Goal: Task Accomplishment & Management: Use online tool/utility

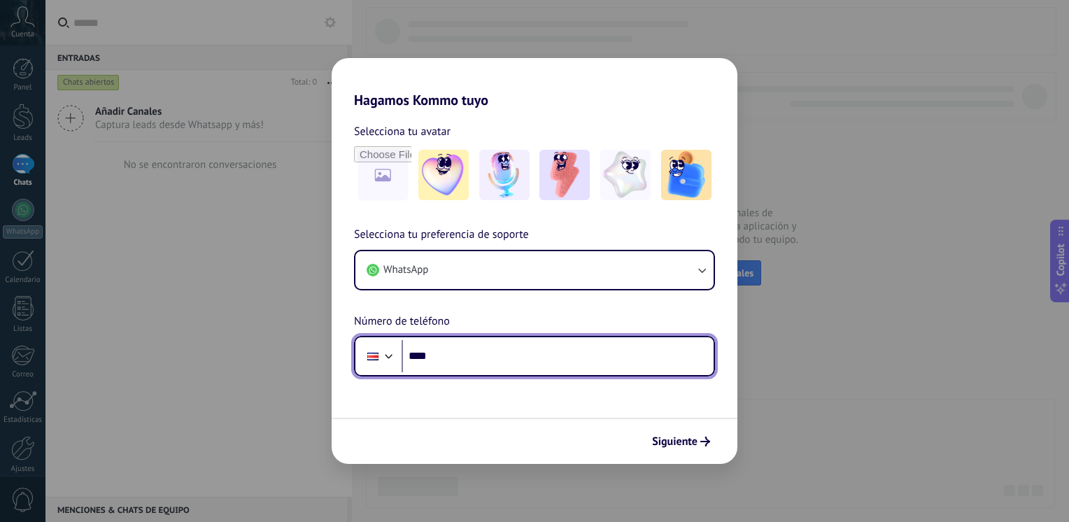
click at [483, 360] on input "****" at bounding box center [558, 356] width 312 height 32
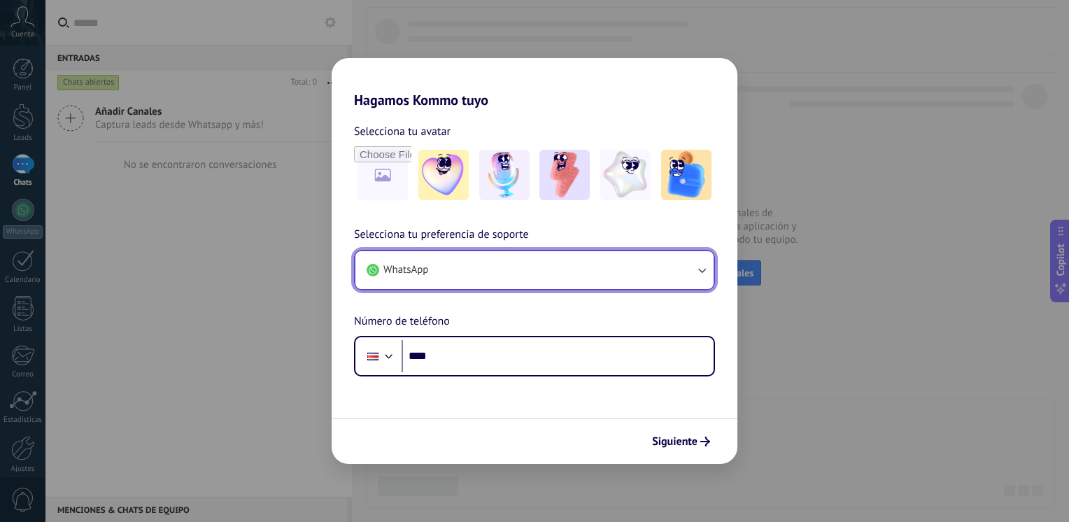
click at [574, 271] on button "WhatsApp" at bounding box center [534, 270] width 358 height 38
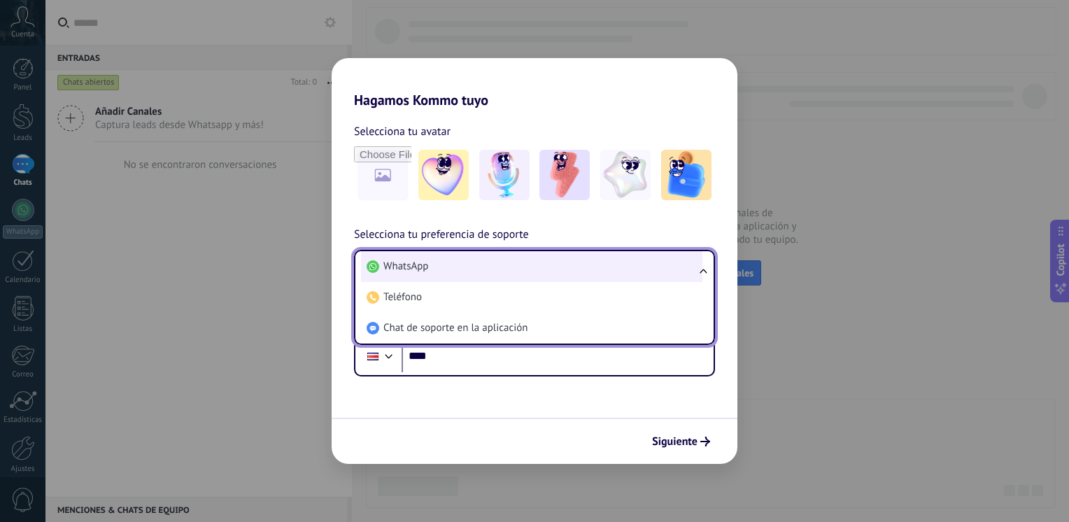
click at [576, 269] on li "WhatsApp" at bounding box center [531, 266] width 341 height 31
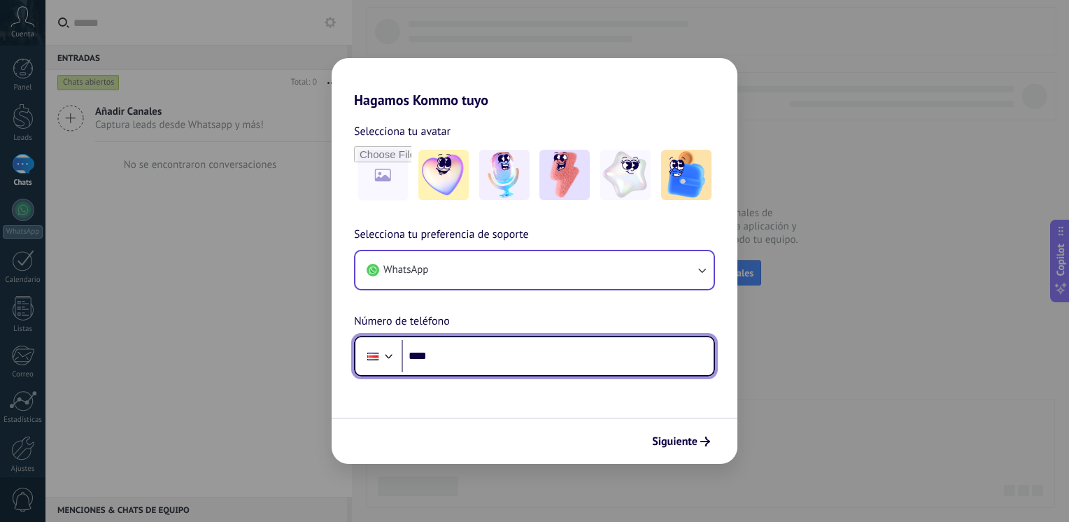
click at [505, 346] on input "****" at bounding box center [558, 356] width 312 height 32
type input "**********"
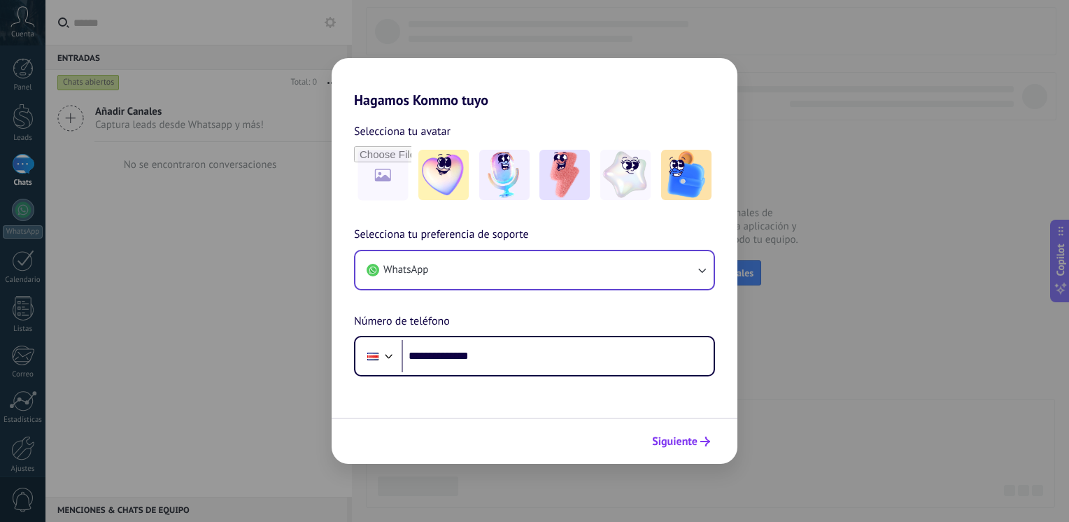
click at [701, 444] on icon "submit" at bounding box center [705, 442] width 10 height 10
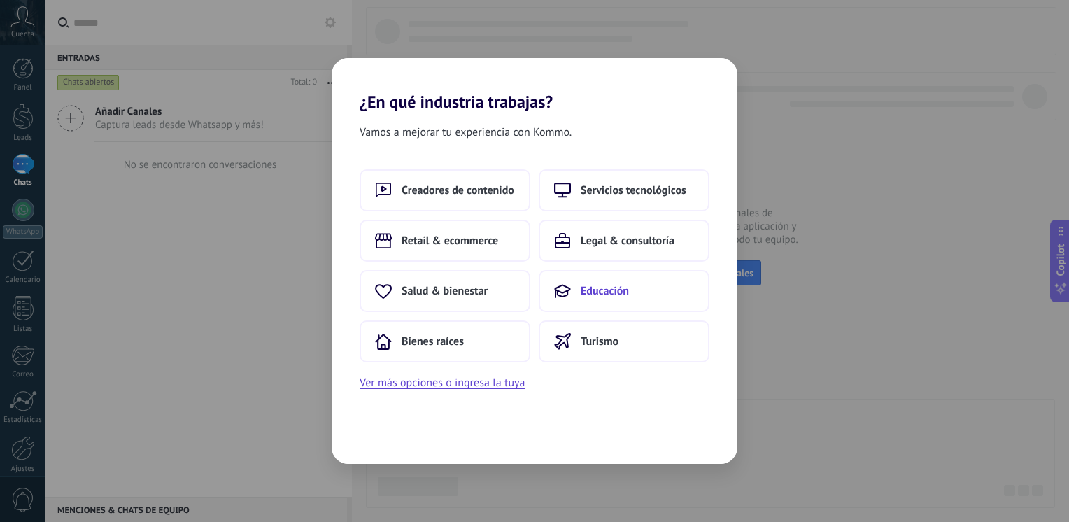
click at [595, 292] on span "Educación" at bounding box center [605, 291] width 48 height 14
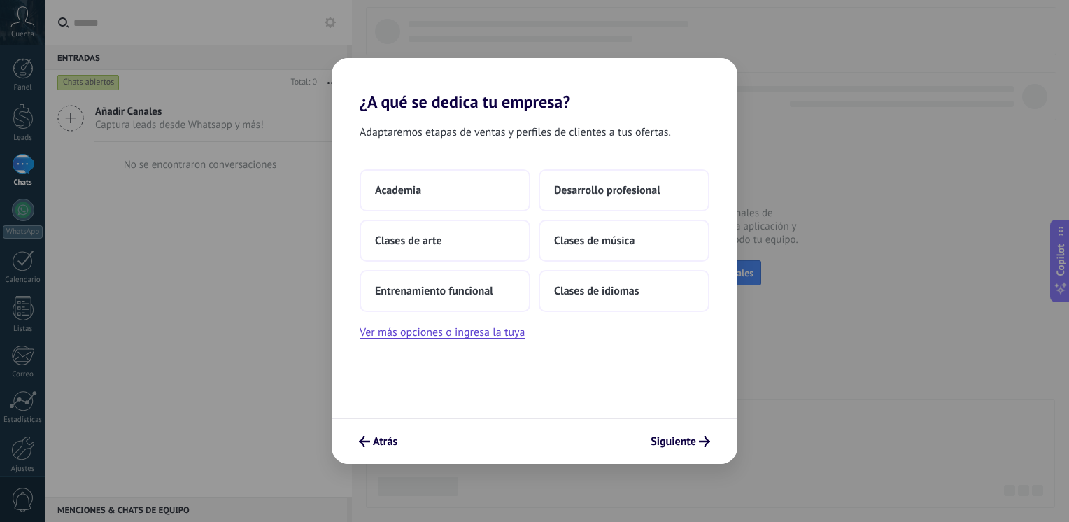
click at [569, 330] on div "Academia Desarrollo profesional Clases de arte Clases de música Entrenamiento f…" at bounding box center [535, 255] width 406 height 172
drag, startPoint x: 542, startPoint y: 352, endPoint x: 509, endPoint y: 362, distance: 35.2
click at [539, 354] on div "Adaptaremos etapas de ventas y perfiles de clientes a tus ofertas. Academia Des…" at bounding box center [535, 265] width 406 height 306
click at [381, 372] on div "Adaptaremos etapas de ventas y perfiles de clientes a tus ofertas. Academia Des…" at bounding box center [535, 265] width 406 height 306
click at [463, 388] on div "Adaptaremos etapas de ventas y perfiles de clientes a tus ofertas. Academia Des…" at bounding box center [535, 265] width 406 height 306
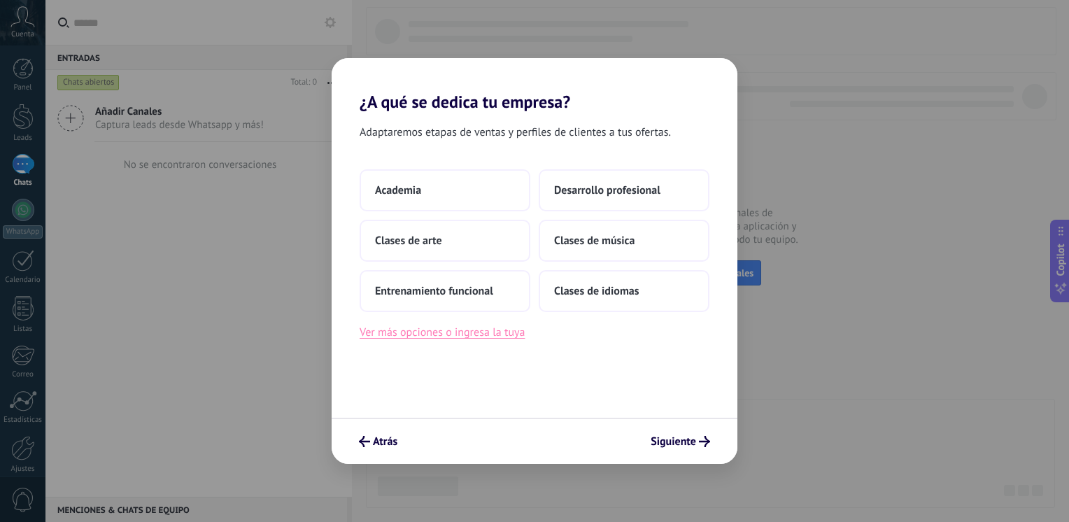
click at [480, 336] on button "Ver más opciones o ingresa la tuya" at bounding box center [442, 332] width 165 height 18
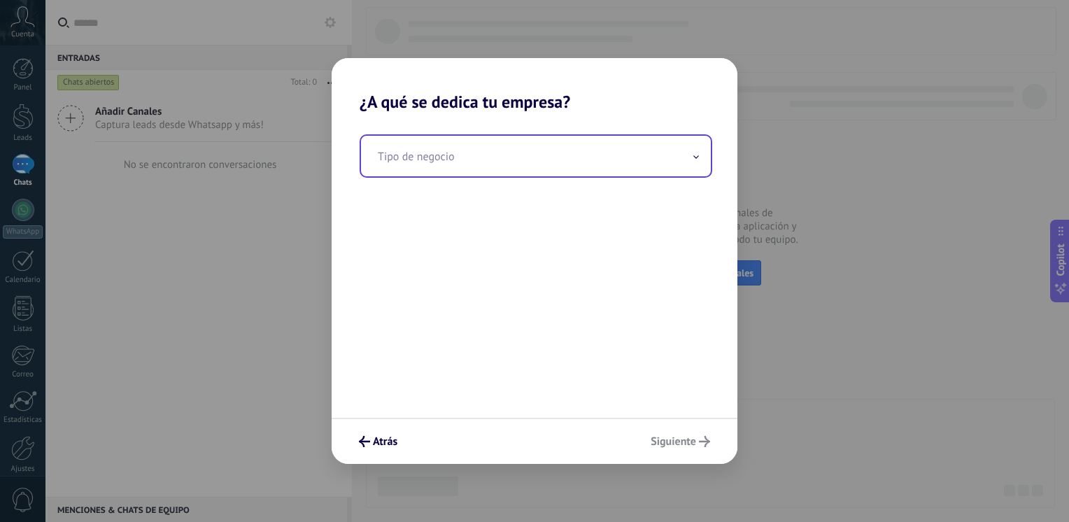
click at [423, 162] on input "text" at bounding box center [536, 156] width 350 height 41
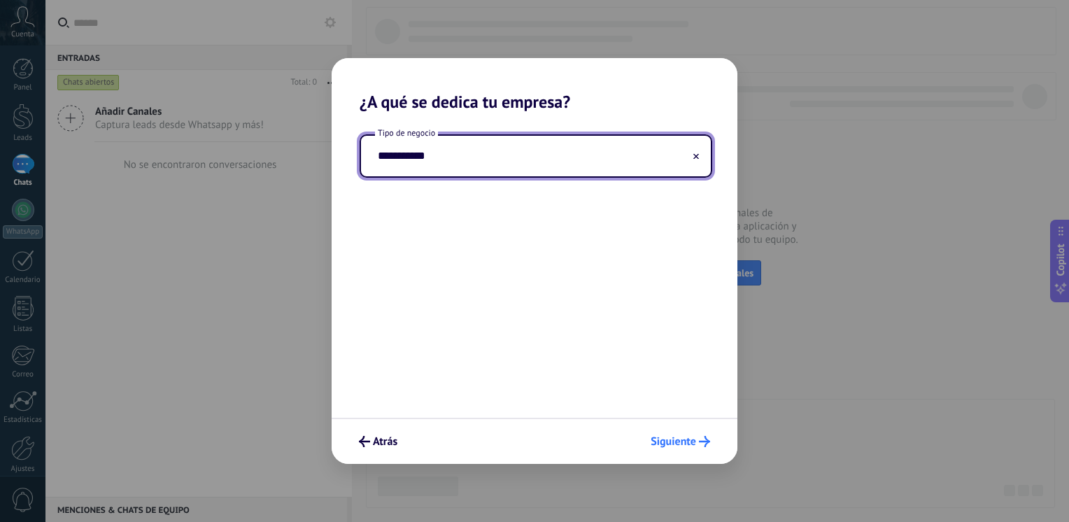
type input "**********"
click at [679, 444] on span "Siguiente" at bounding box center [673, 442] width 45 height 10
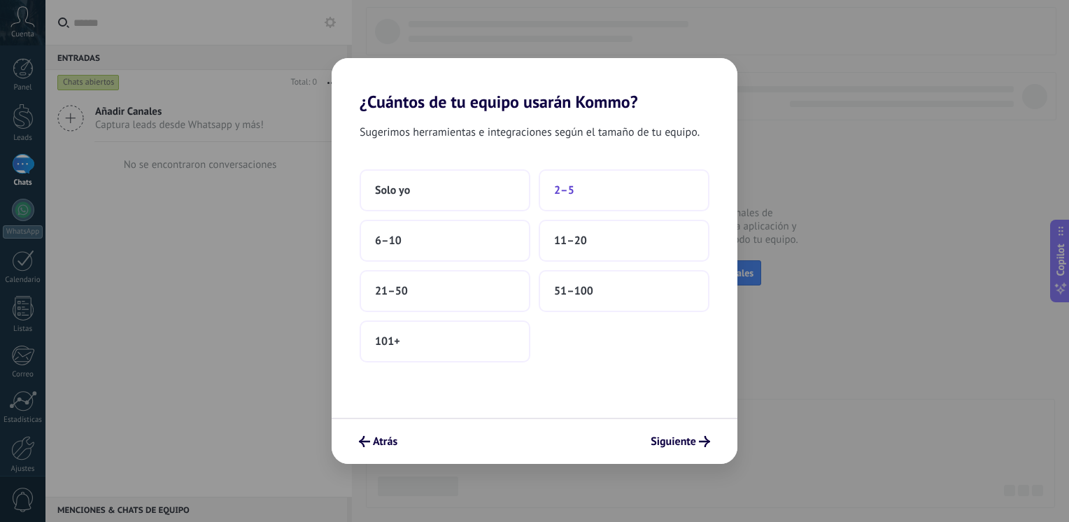
click at [581, 185] on button "2–5" at bounding box center [624, 190] width 171 height 42
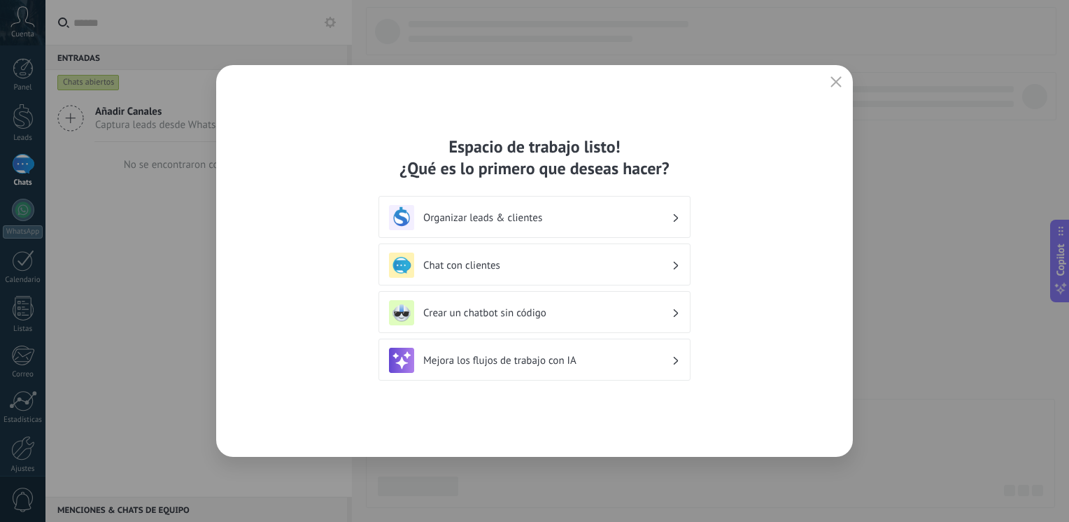
click at [532, 262] on h3 "Chat con clientes" at bounding box center [547, 265] width 248 height 13
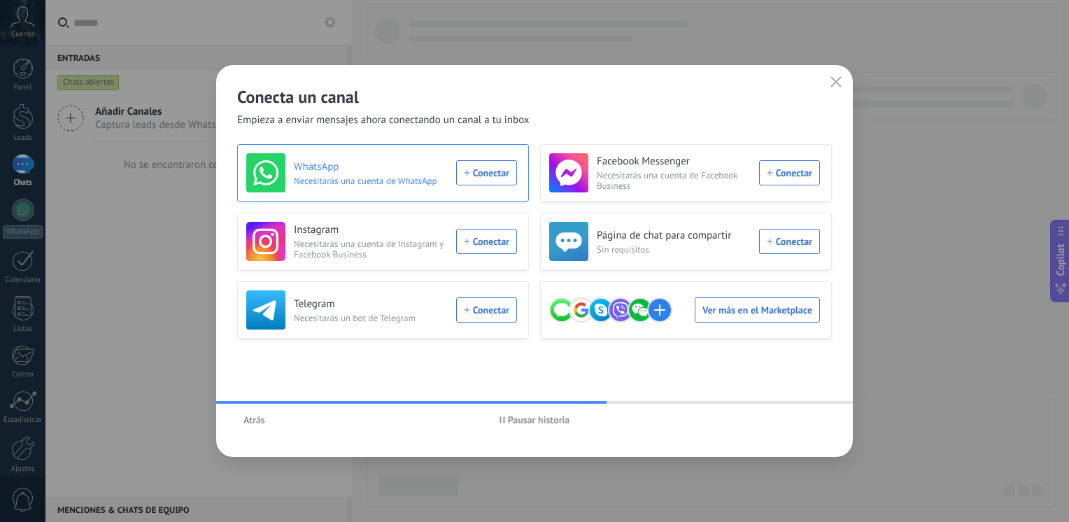
click at [504, 167] on div "WhatsApp Necesitarás una cuenta de WhatsApp Conectar" at bounding box center [381, 172] width 271 height 39
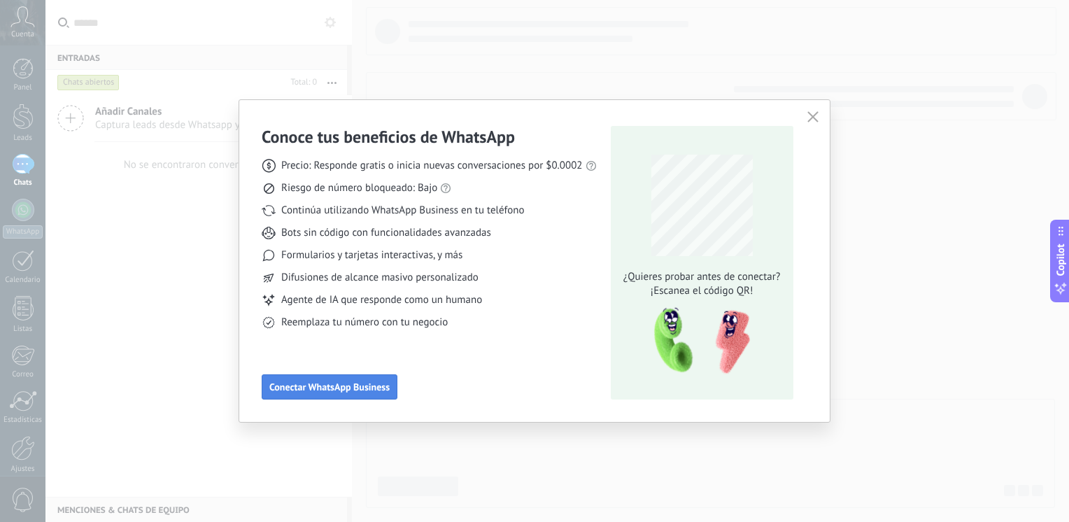
click at [342, 388] on span "Conectar WhatsApp Business" at bounding box center [329, 387] width 120 height 10
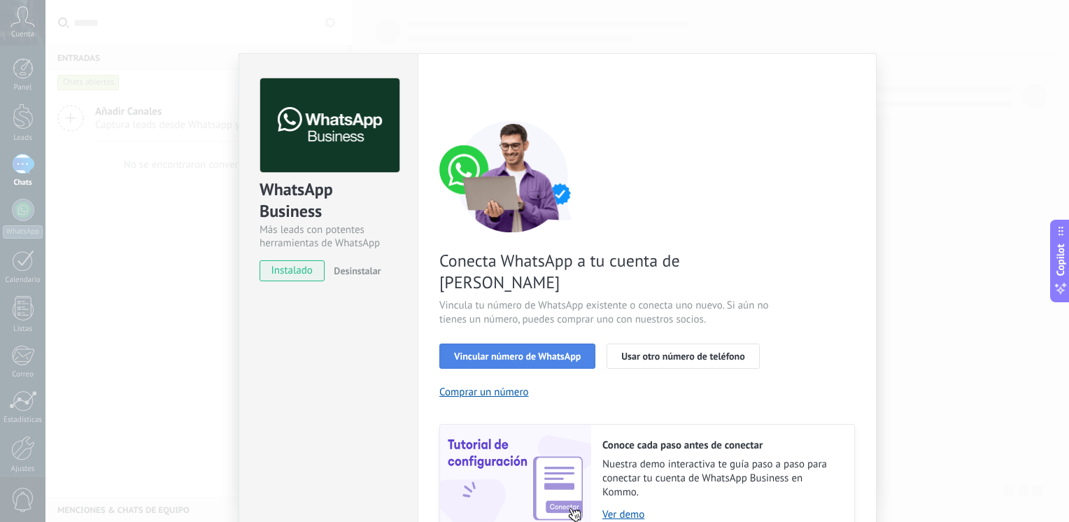
click at [503, 351] on span "Vincular número de WhatsApp" at bounding box center [517, 356] width 127 height 10
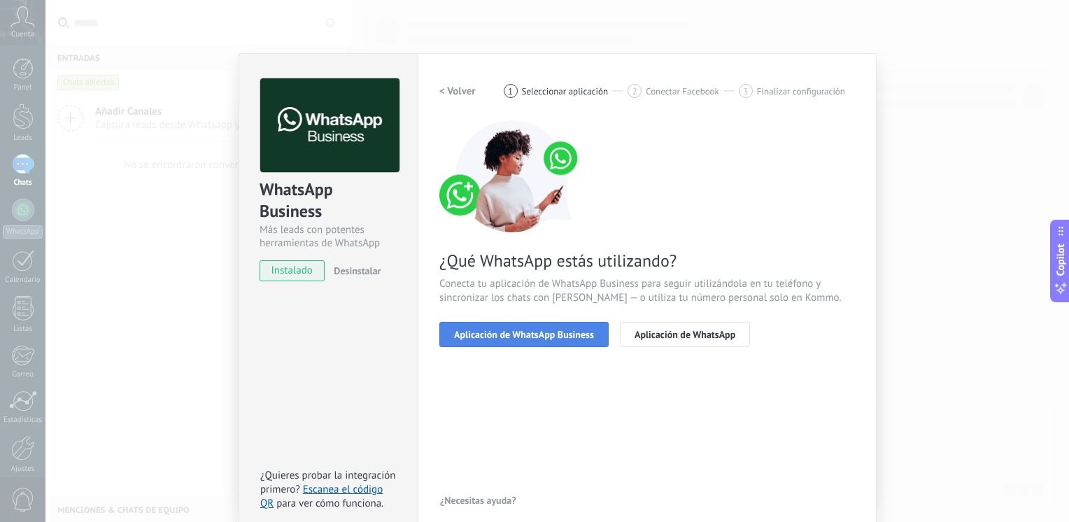
click at [566, 338] on span "Aplicación de WhatsApp Business" at bounding box center [524, 335] width 140 height 10
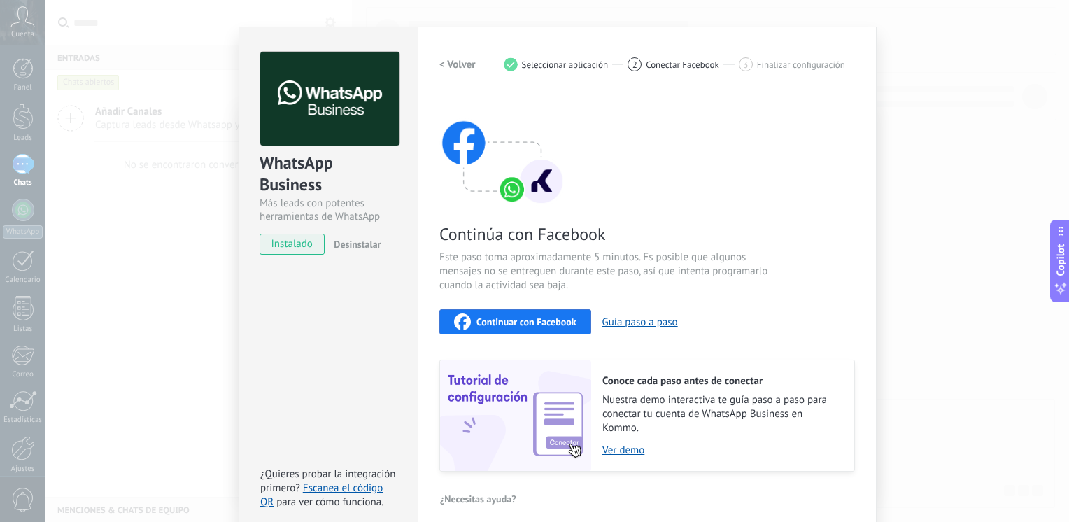
scroll to position [38, 0]
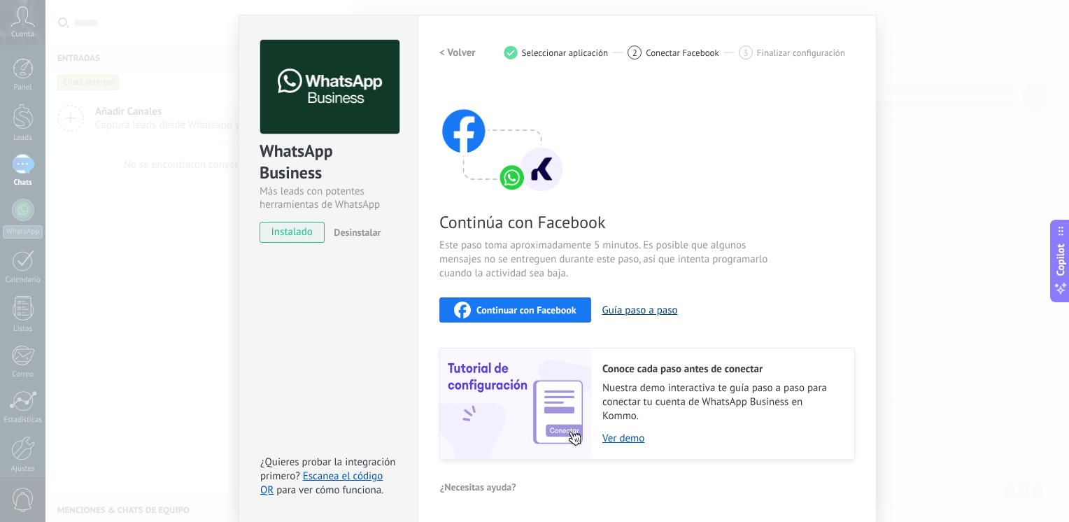
click at [624, 307] on button "Guía paso a paso" at bounding box center [640, 310] width 76 height 13
